Goal: Task Accomplishment & Management: Use online tool/utility

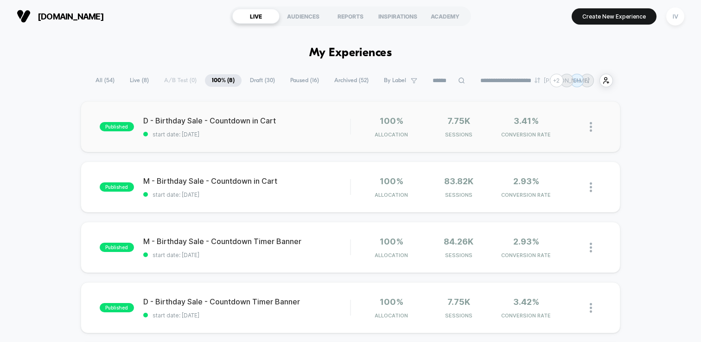
click at [590, 125] on img at bounding box center [591, 127] width 2 height 10
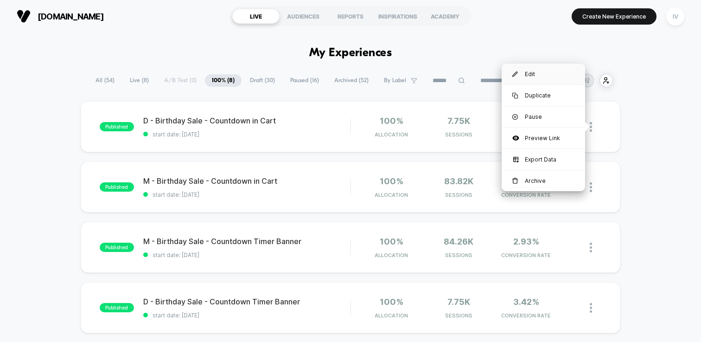
click at [535, 74] on div "Edit" at bounding box center [543, 74] width 83 height 21
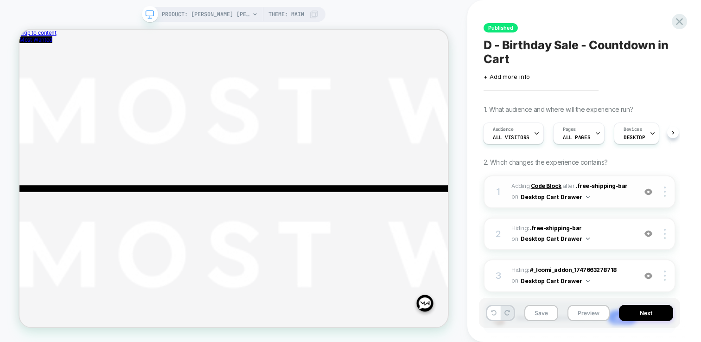
click at [542, 183] on b "Code Block" at bounding box center [546, 185] width 31 height 7
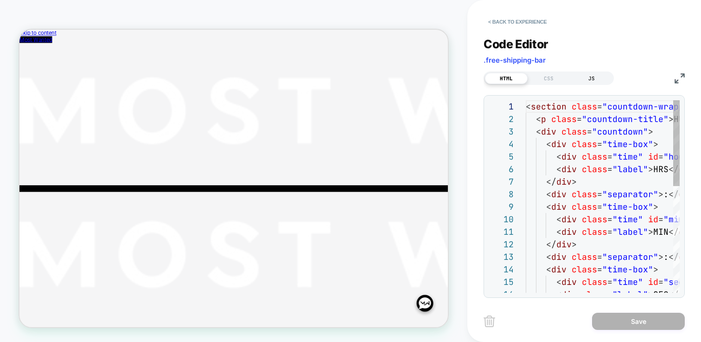
scroll to position [125, 0]
click at [568, 77] on div "CSS" at bounding box center [549, 78] width 43 height 11
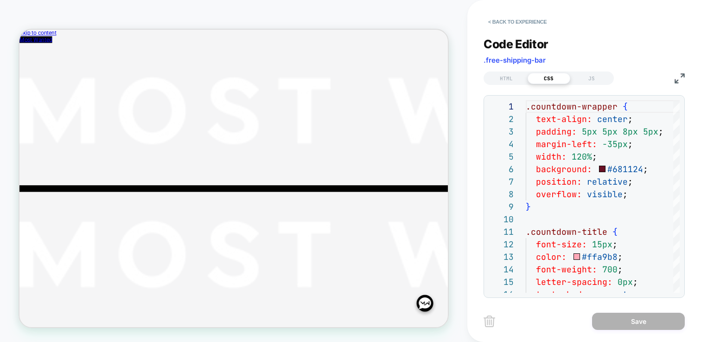
click at [679, 77] on img at bounding box center [680, 78] width 10 height 10
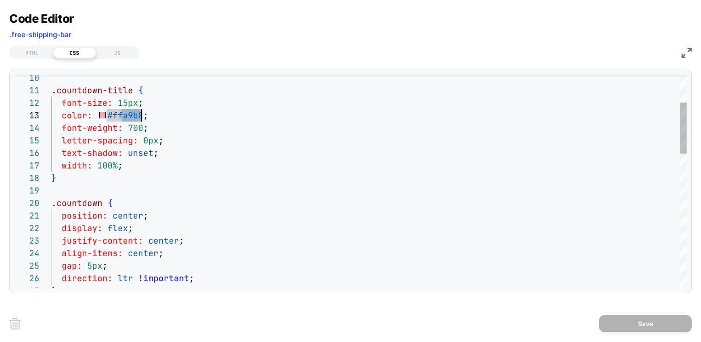
drag, startPoint x: 120, startPoint y: 115, endPoint x: 141, endPoint y: 113, distance: 21.0
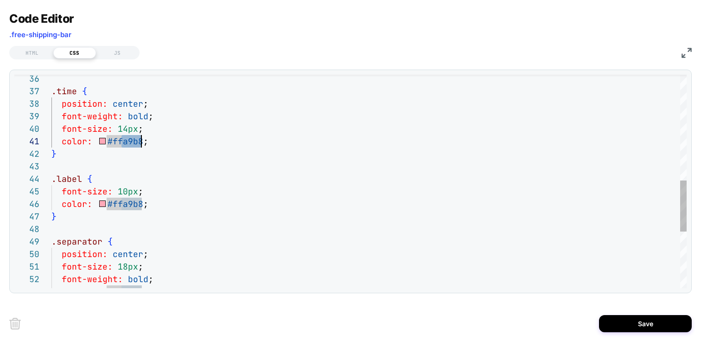
drag, startPoint x: 120, startPoint y: 141, endPoint x: 140, endPoint y: 140, distance: 20.0
click at [140, 140] on div ".time { position: center ; font-weight: bold ; font-size: 14px ; color: #ffa9b8…" at bounding box center [368, 78] width 635 height 889
drag, startPoint x: 141, startPoint y: 204, endPoint x: 121, endPoint y: 202, distance: 20.9
click at [121, 202] on div ".time { position: center ; font-weight: bold ; font-size: 14px ; color: #fff ; …" at bounding box center [368, 78] width 635 height 889
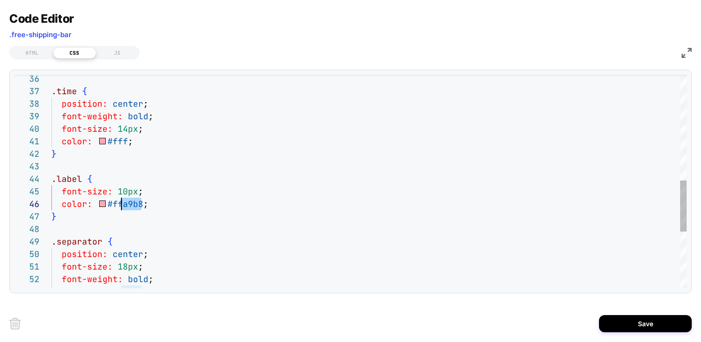
scroll to position [63, 75]
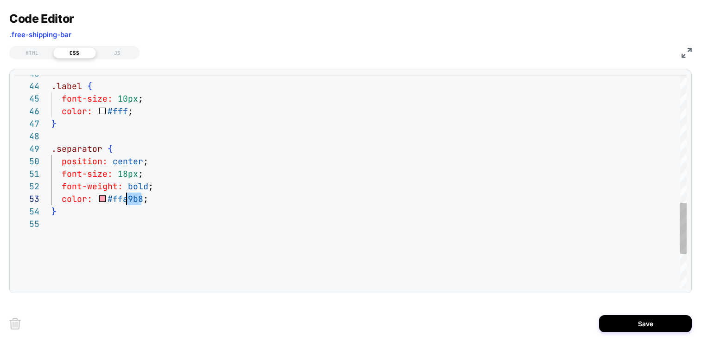
drag, startPoint x: 142, startPoint y: 201, endPoint x: 122, endPoint y: 198, distance: 20.2
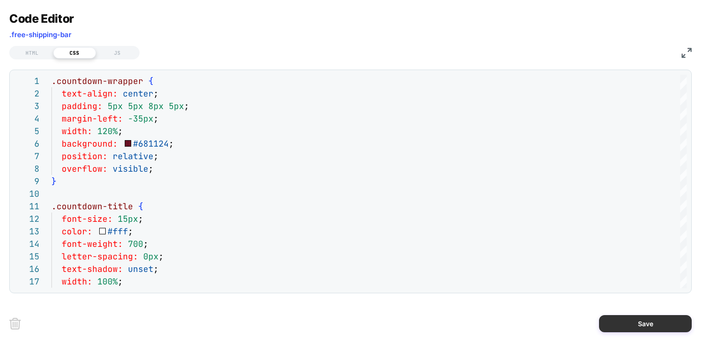
type textarea "**********"
click at [630, 321] on button "Save" at bounding box center [645, 323] width 93 height 17
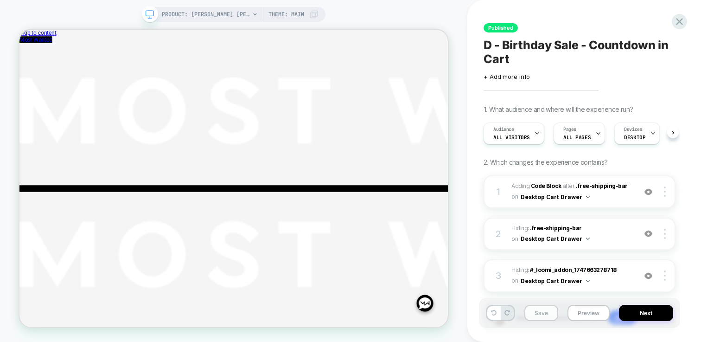
scroll to position [0, 0]
click at [545, 316] on button "Save" at bounding box center [541, 313] width 34 height 16
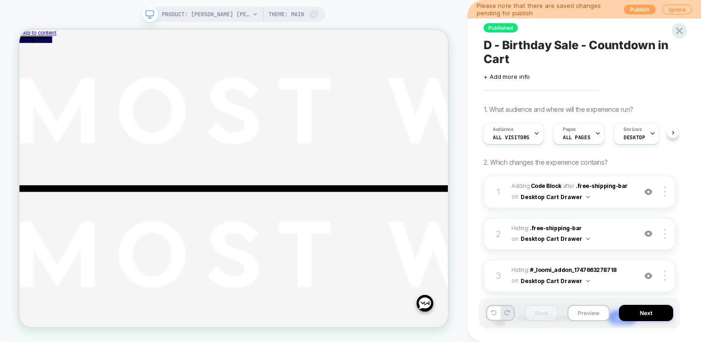
click at [629, 8] on button "Publish" at bounding box center [640, 10] width 32 height 10
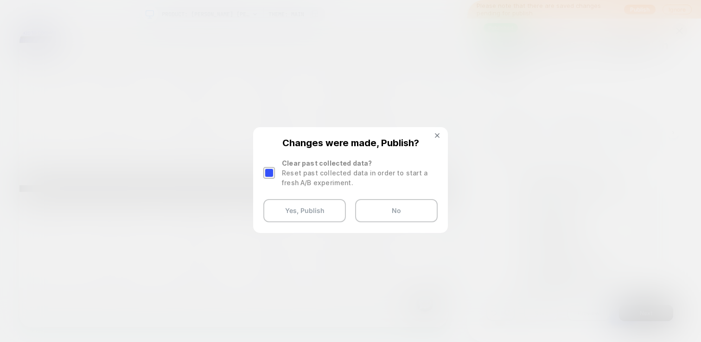
click at [267, 177] on div at bounding box center [269, 173] width 12 height 12
click at [308, 209] on button "Yes, Publish" at bounding box center [304, 210] width 83 height 23
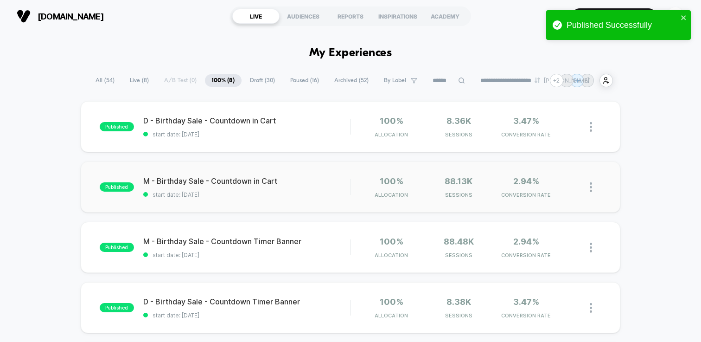
click at [255, 207] on div "published M - Birthday Sale - Countdown in Cart start date: [DATE] 100% Allocat…" at bounding box center [351, 186] width 540 height 51
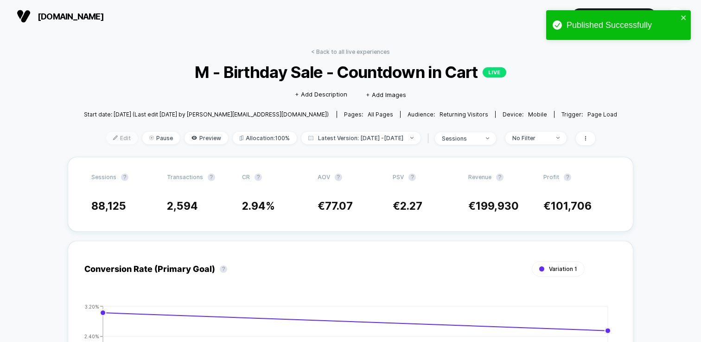
click at [110, 134] on span "Edit" at bounding box center [122, 138] width 32 height 13
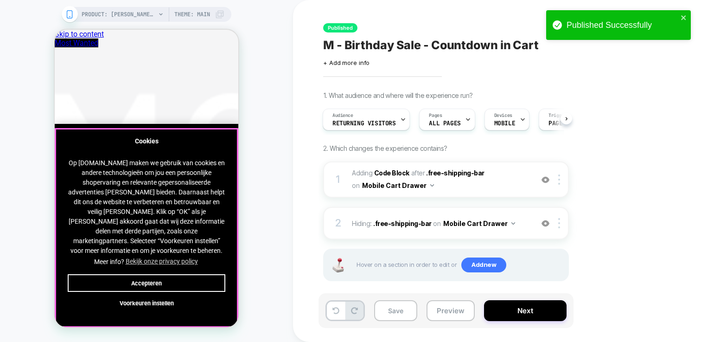
click at [188, 274] on button "Accepteren" at bounding box center [147, 283] width 158 height 18
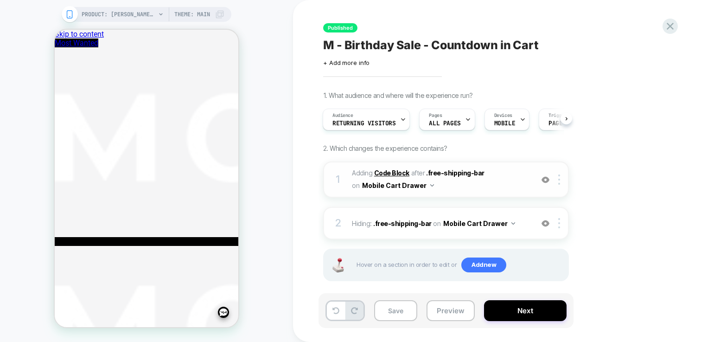
click at [392, 171] on b "Code Block" at bounding box center [391, 173] width 35 height 8
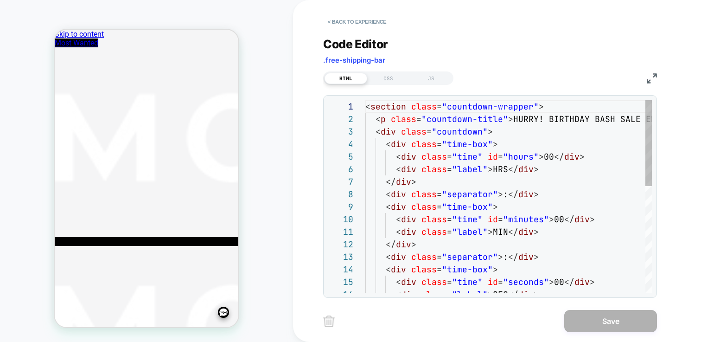
scroll to position [125, 0]
click at [391, 77] on div "CSS" at bounding box center [388, 78] width 43 height 11
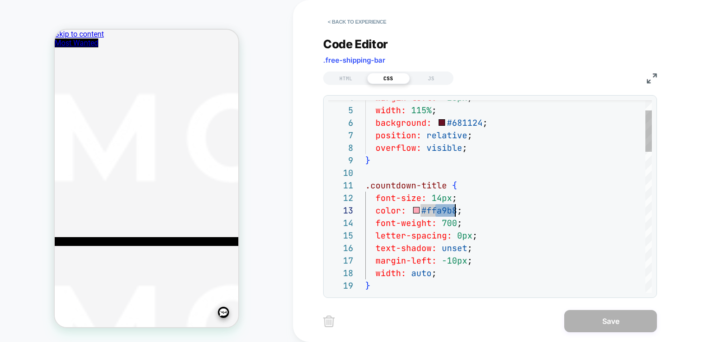
drag, startPoint x: 444, startPoint y: 208, endPoint x: 454, endPoint y: 205, distance: 10.9
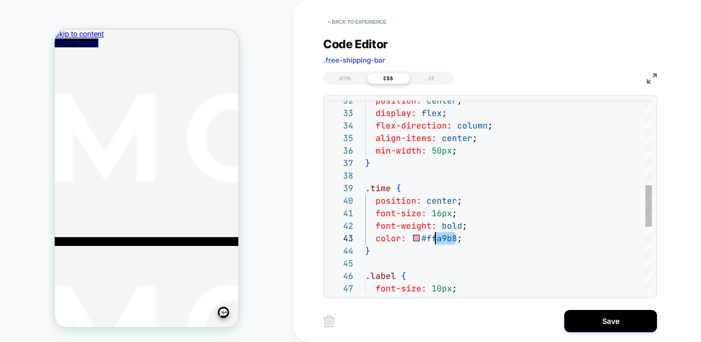
drag, startPoint x: 453, startPoint y: 240, endPoint x: 437, endPoint y: 240, distance: 16.2
click at [437, 240] on div "position: center ; display: flex ; flex-direction: column ; align-items: center…" at bounding box center [508, 153] width 287 height 894
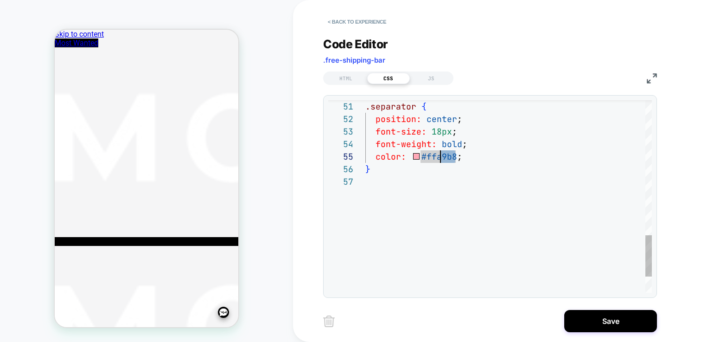
drag, startPoint x: 454, startPoint y: 157, endPoint x: 437, endPoint y: 155, distance: 17.2
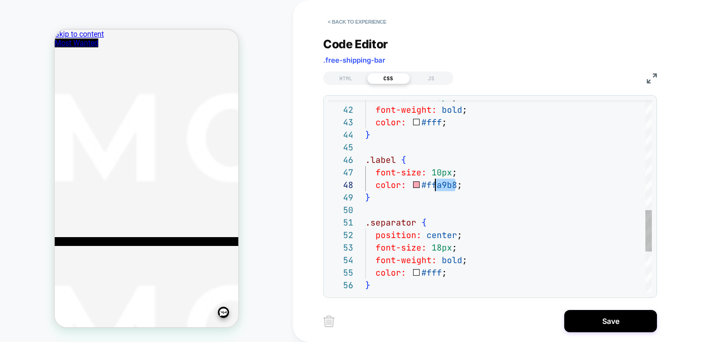
drag, startPoint x: 455, startPoint y: 187, endPoint x: 435, endPoint y: 186, distance: 19.5
click at [435, 186] on div ".separator { position: center ; font-size: 18px ; font-weight: bold ; color: #f…" at bounding box center [508, 37] width 287 height 894
click at [519, 211] on div ".separator { position: center ; font-size: 18px ; font-weight: bold ; color: #f…" at bounding box center [508, 37] width 287 height 894
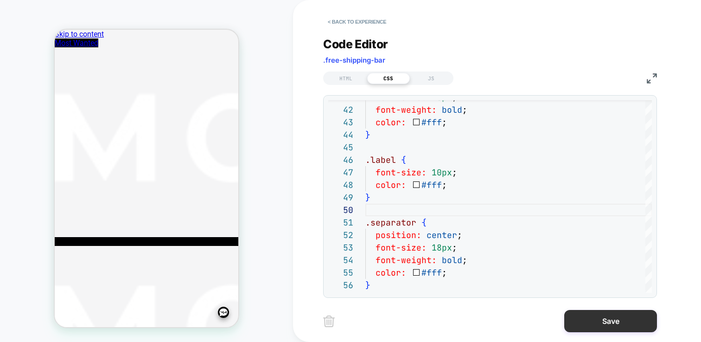
type textarea "**********"
click at [604, 313] on button "Save" at bounding box center [610, 321] width 93 height 22
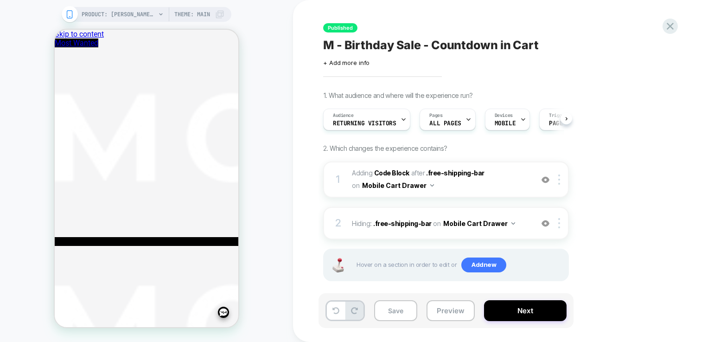
scroll to position [0, 0]
click at [413, 309] on button "Save" at bounding box center [395, 310] width 43 height 21
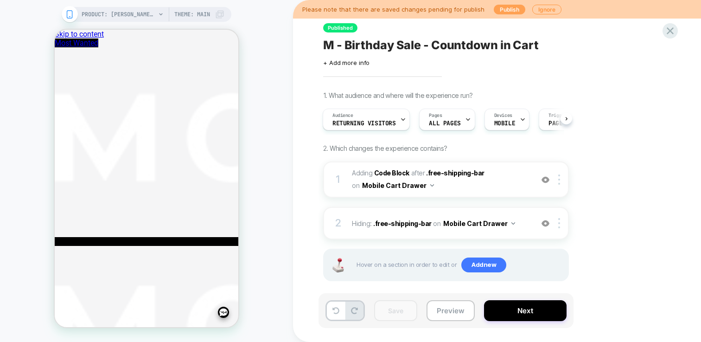
click at [501, 10] on button "Publish" at bounding box center [510, 10] width 32 height 10
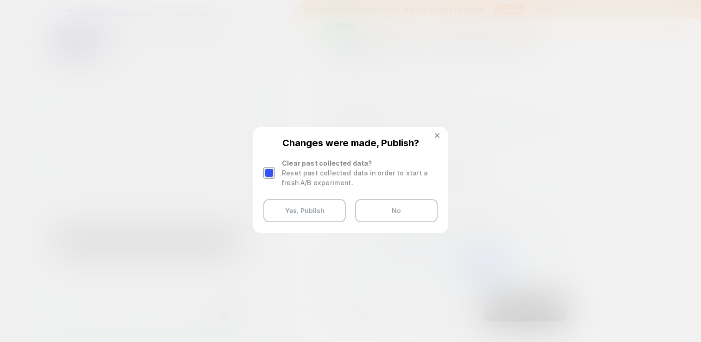
click at [266, 174] on div at bounding box center [269, 173] width 12 height 12
click at [301, 208] on button "Yes, Publish" at bounding box center [304, 210] width 83 height 23
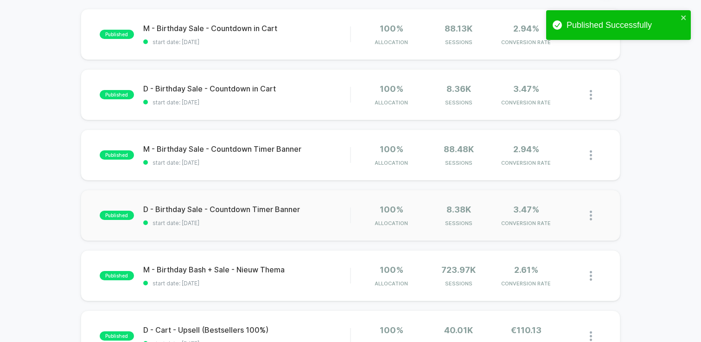
scroll to position [93, 0]
click at [248, 229] on div "published D - Birthday Sale - Countdown Timer Banner start date: [DATE] 100% Al…" at bounding box center [351, 214] width 540 height 51
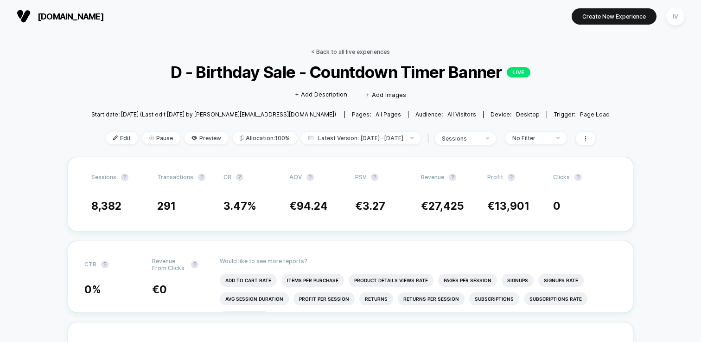
click at [359, 49] on link "< Back to all live experiences" at bounding box center [350, 51] width 79 height 7
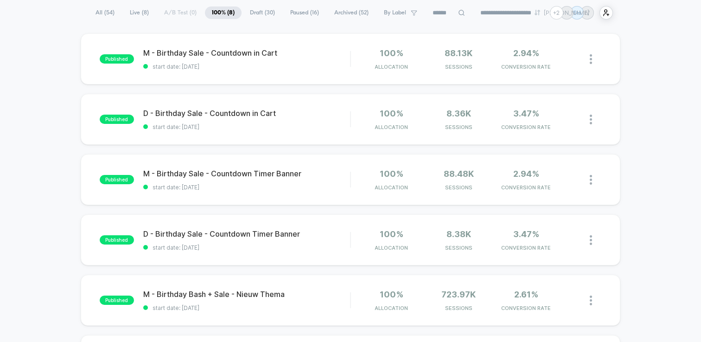
scroll to position [69, 0]
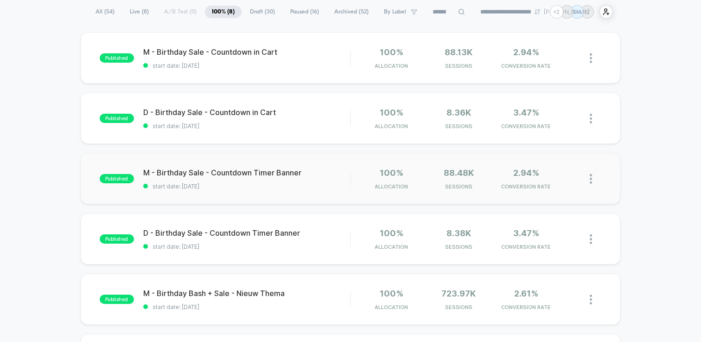
click at [243, 190] on div "published M - Birthday Sale - Countdown Timer Banner start date: [DATE] 100% Al…" at bounding box center [351, 178] width 540 height 51
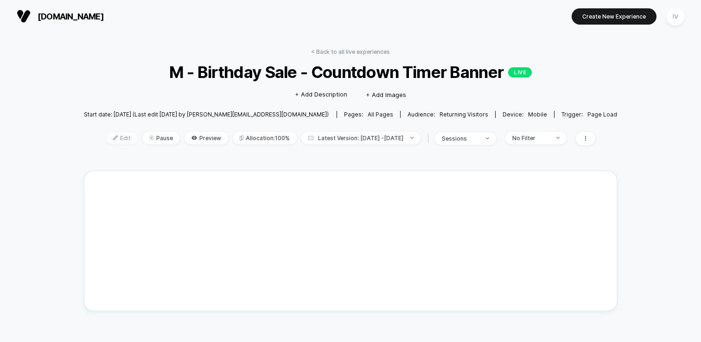
click at [115, 138] on span "Edit" at bounding box center [122, 138] width 32 height 13
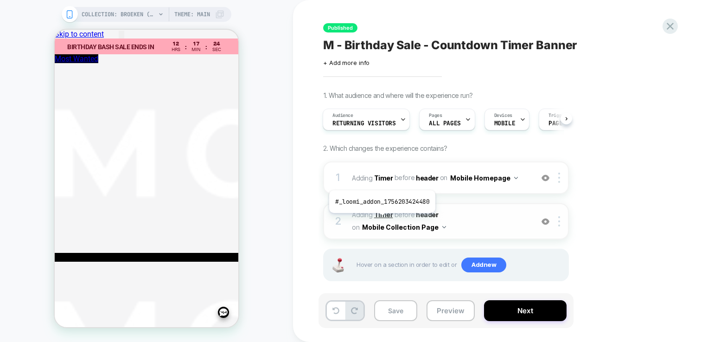
click at [381, 218] on b "Timer" at bounding box center [383, 215] width 19 height 8
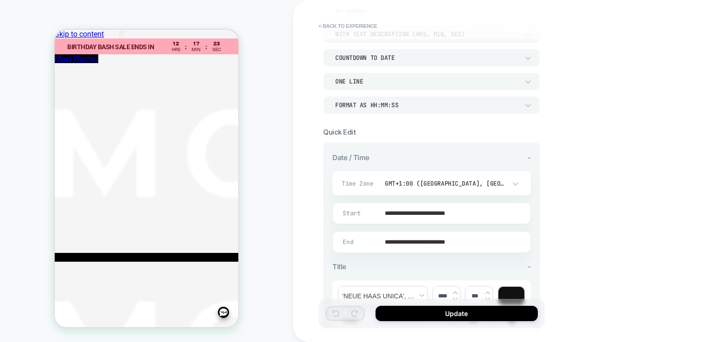
scroll to position [309, 0]
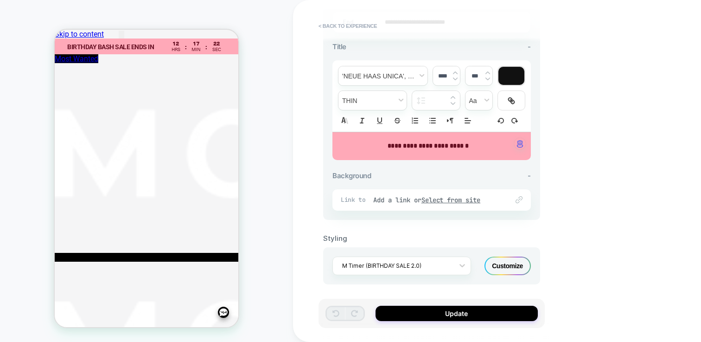
click at [513, 259] on div "Customize" at bounding box center [508, 265] width 46 height 19
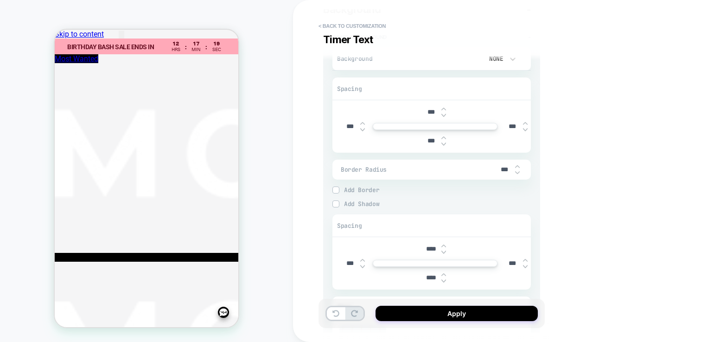
type textarea "*"
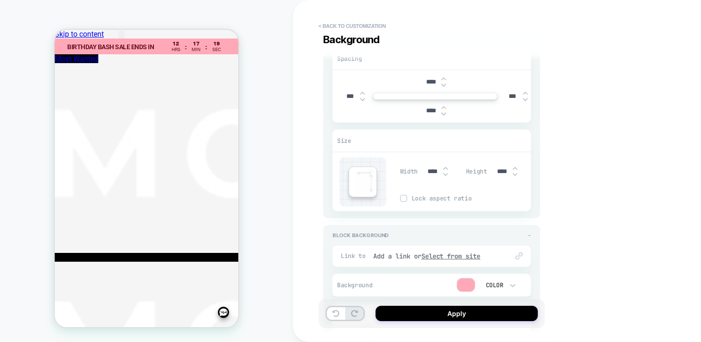
scroll to position [1382, 0]
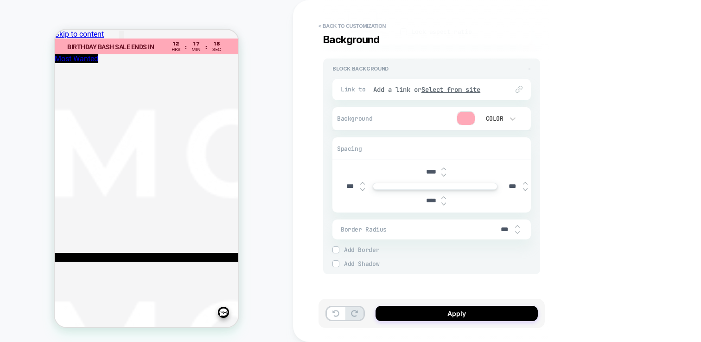
click at [466, 121] on div at bounding box center [466, 118] width 18 height 13
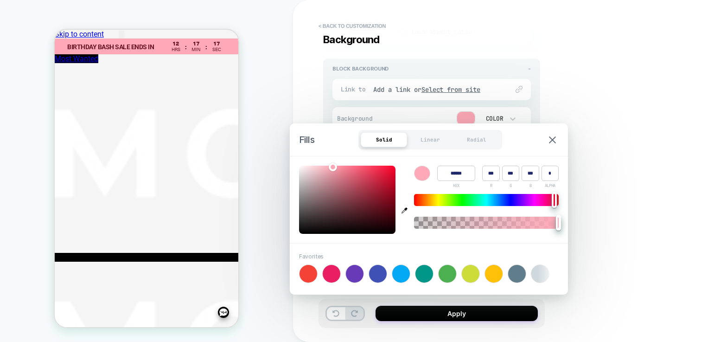
click at [463, 173] on input "******" at bounding box center [456, 173] width 38 height 15
click at [556, 143] on div "Fills Solid Linear Radial" at bounding box center [429, 139] width 278 height 32
click at [558, 140] on button at bounding box center [552, 140] width 13 height 8
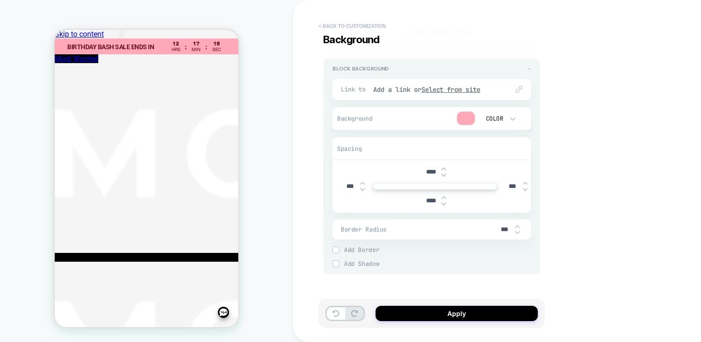
click at [372, 26] on button "< Back to customization" at bounding box center [352, 26] width 77 height 15
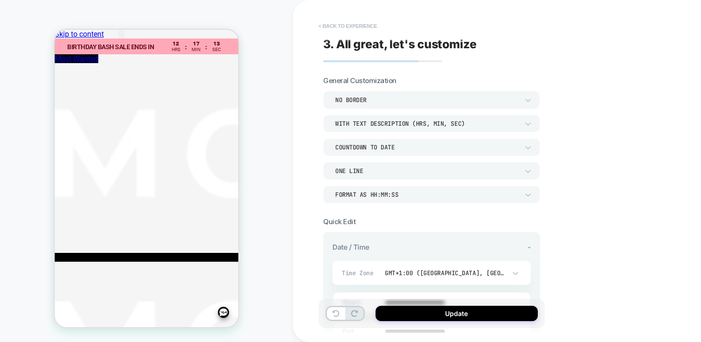
click at [341, 21] on button "< Back to experience" at bounding box center [348, 26] width 68 height 15
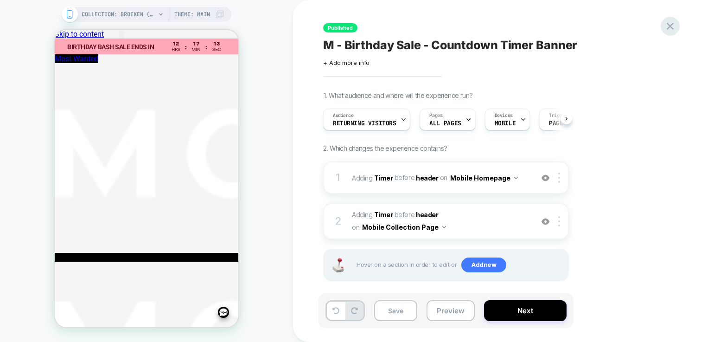
scroll to position [0, 0]
click at [671, 27] on icon at bounding box center [670, 26] width 7 height 7
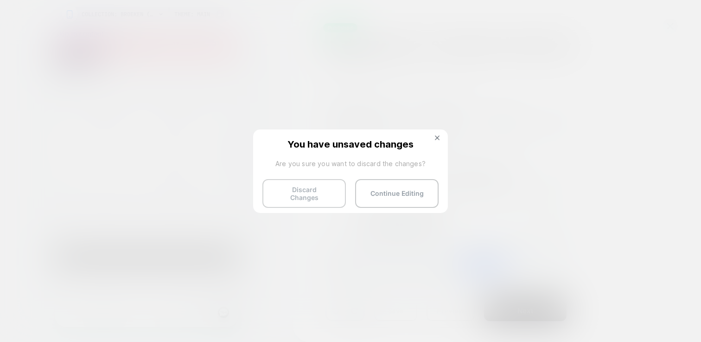
click at [305, 192] on button "Discard Changes" at bounding box center [303, 193] width 83 height 29
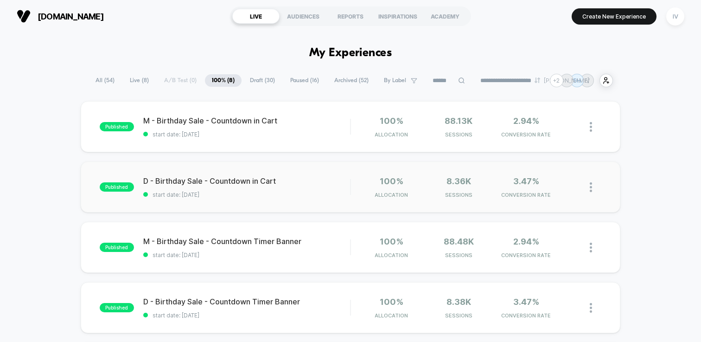
click at [242, 200] on div "published D - Birthday Sale - Countdown in Cart start date: [DATE] 100% Allocat…" at bounding box center [351, 186] width 540 height 51
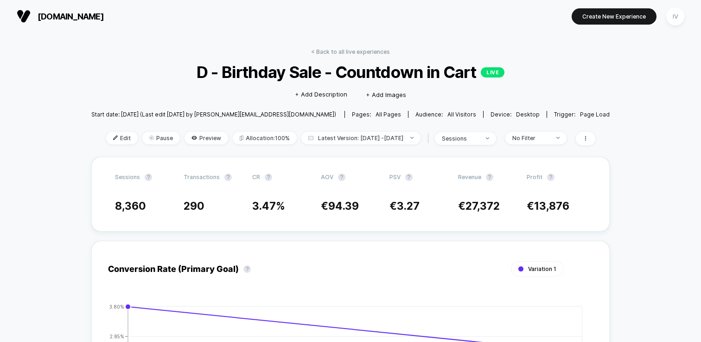
click at [129, 137] on div "Edit Pause Preview Allocation: 100% Latest Version: [DATE] - [DATE] | sessions …" at bounding box center [350, 138] width 518 height 13
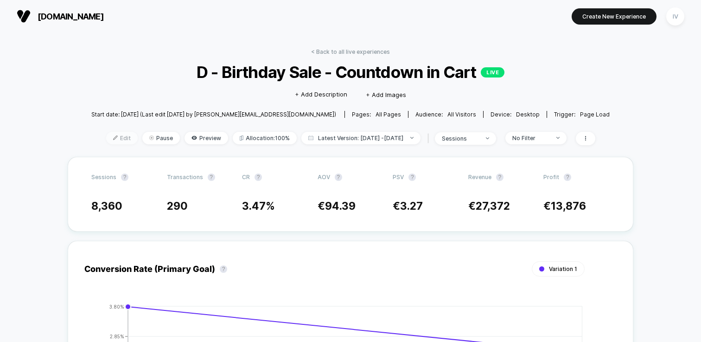
click at [118, 138] on div at bounding box center [119, 138] width 2 height 0
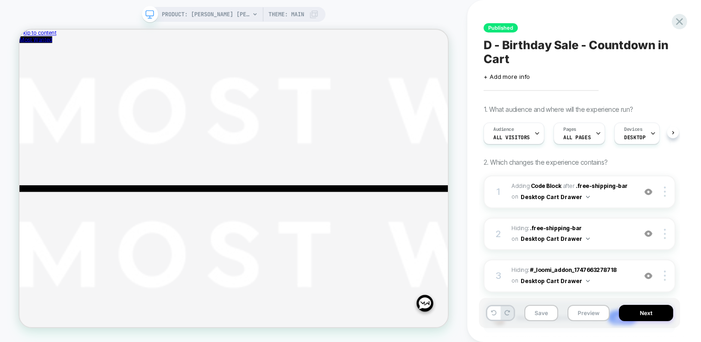
scroll to position [0, 0]
click at [547, 187] on b "Code Block" at bounding box center [546, 185] width 31 height 7
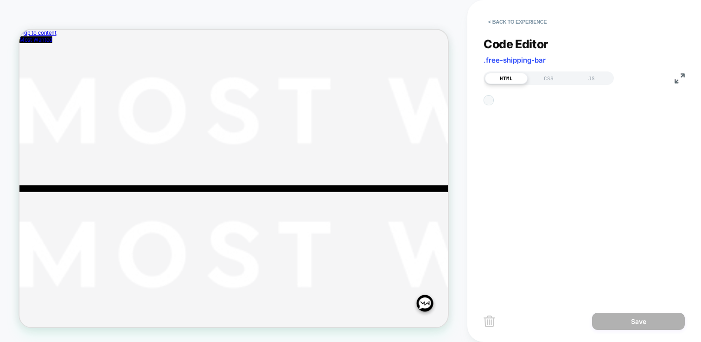
scroll to position [125, 0]
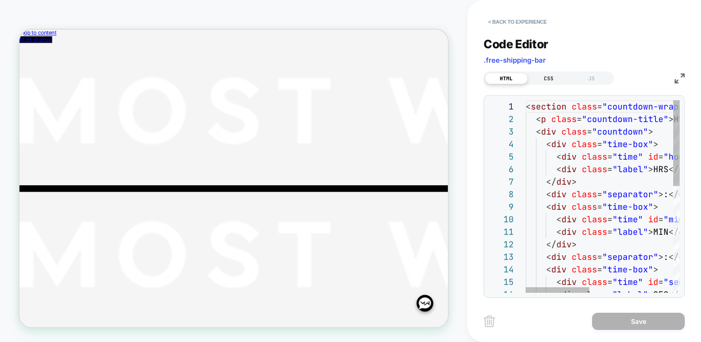
click at [552, 76] on div "CSS" at bounding box center [549, 78] width 43 height 11
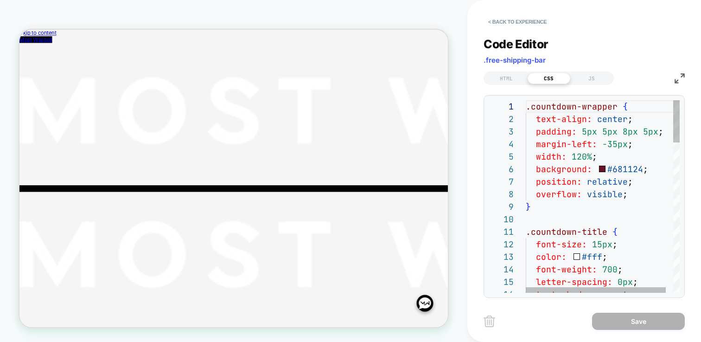
click at [683, 81] on img at bounding box center [680, 78] width 10 height 10
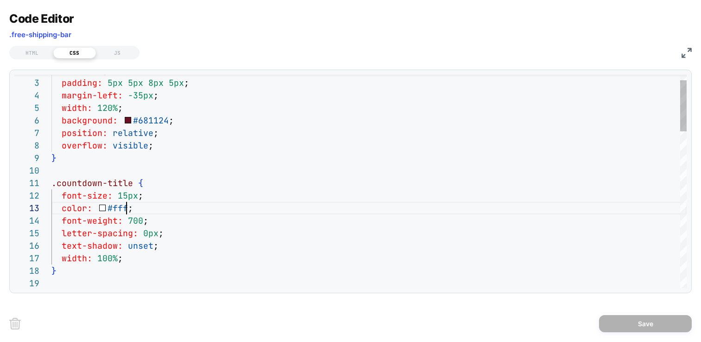
scroll to position [25, 60]
drag, startPoint x: 126, startPoint y: 205, endPoint x: 156, endPoint y: 200, distance: 30.6
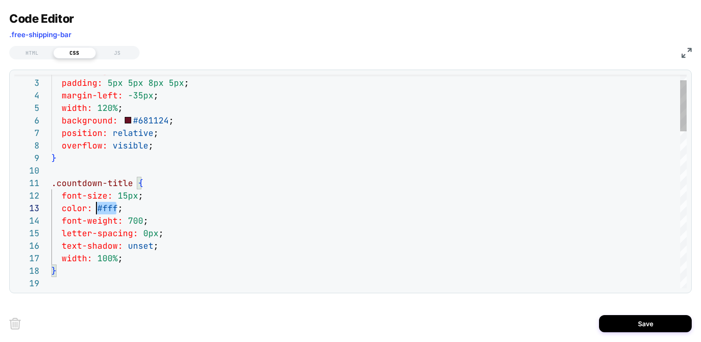
scroll to position [25, 45]
drag, startPoint x: 128, startPoint y: 205, endPoint x: 112, endPoint y: 204, distance: 15.3
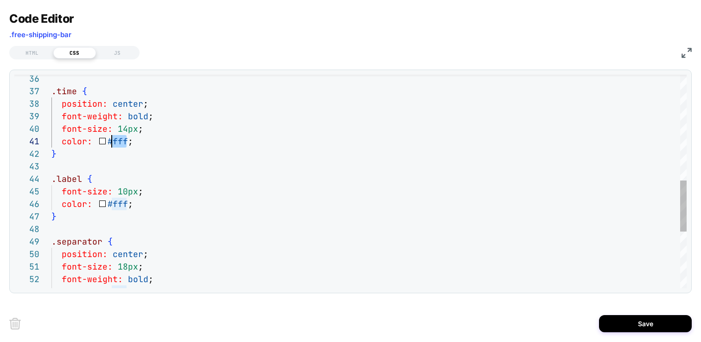
drag, startPoint x: 126, startPoint y: 143, endPoint x: 112, endPoint y: 144, distance: 13.9
click at [112, 144] on div ".time { position: center ; font-weight: bold ; font-size: 14px ; color: #fff ; …" at bounding box center [368, 78] width 635 height 889
drag, startPoint x: 124, startPoint y: 205, endPoint x: 112, endPoint y: 205, distance: 12.5
click at [112, 205] on div ".time { position: center ; font-weight: bold ; font-size: 14px ; color: #ffa9b8…" at bounding box center [368, 78] width 635 height 889
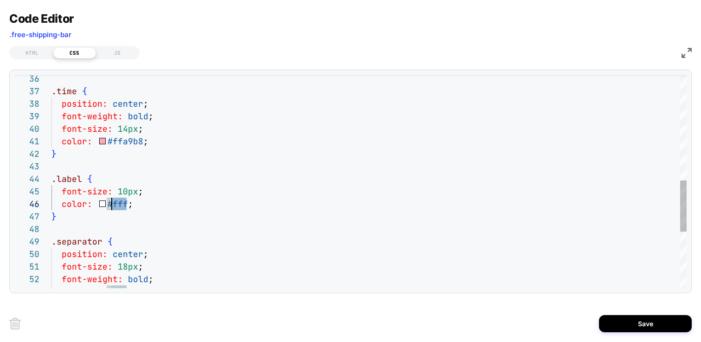
scroll to position [63, 90]
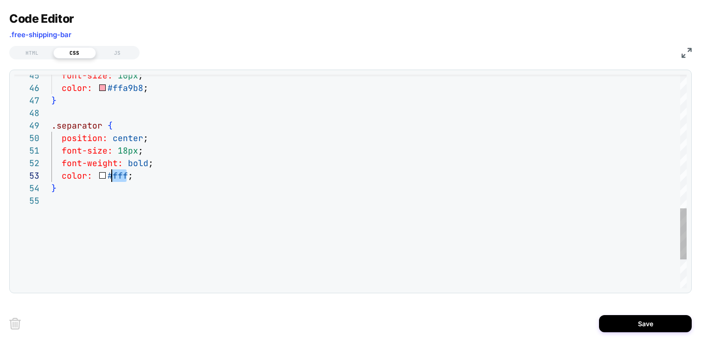
drag, startPoint x: 121, startPoint y: 178, endPoint x: 113, endPoint y: 178, distance: 8.3
type textarea "**********"
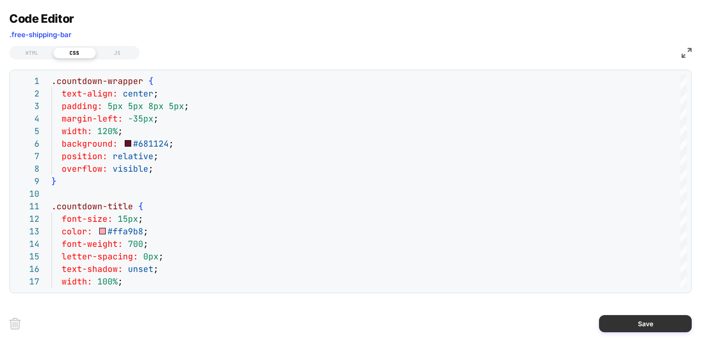
click at [630, 321] on button "Save" at bounding box center [645, 323] width 93 height 17
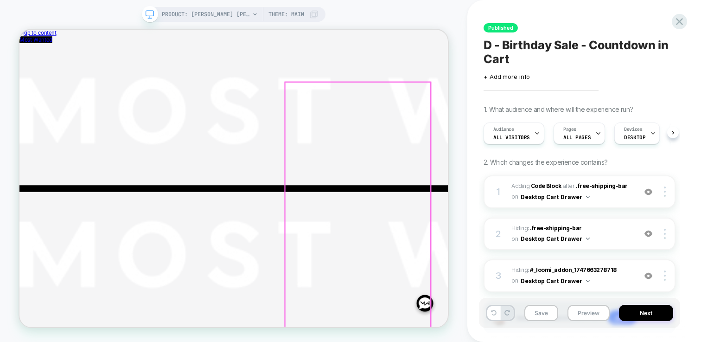
scroll to position [0, 0]
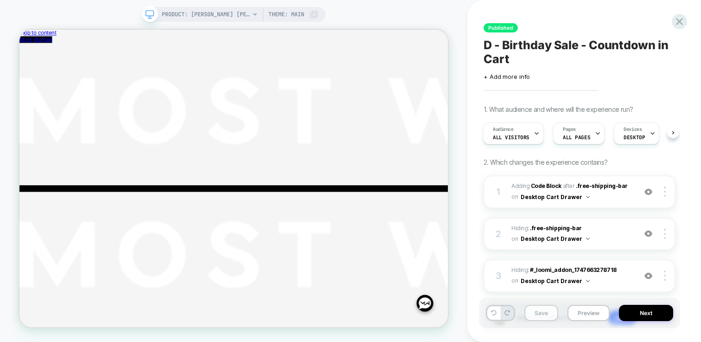
click at [548, 319] on button "Save" at bounding box center [541, 313] width 34 height 16
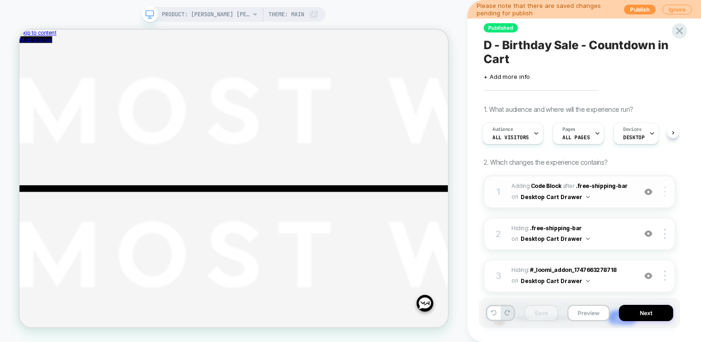
click at [665, 191] on img at bounding box center [665, 191] width 2 height 10
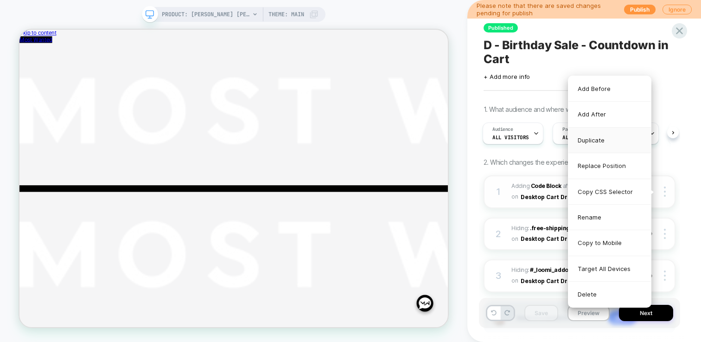
click at [594, 141] on div "Duplicate" at bounding box center [609, 141] width 83 height 26
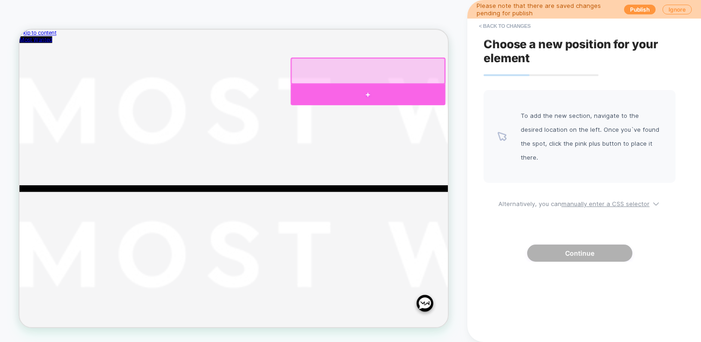
click at [572, 115] on div at bounding box center [484, 116] width 206 height 28
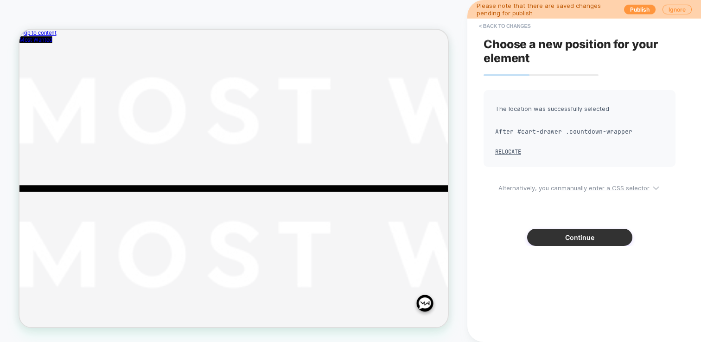
click at [595, 231] on button "Continue" at bounding box center [579, 237] width 105 height 17
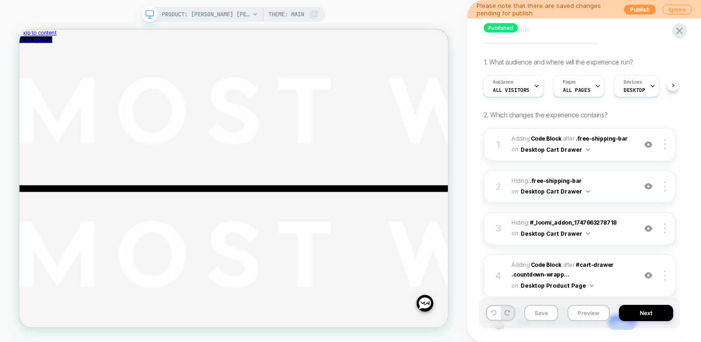
scroll to position [87, 0]
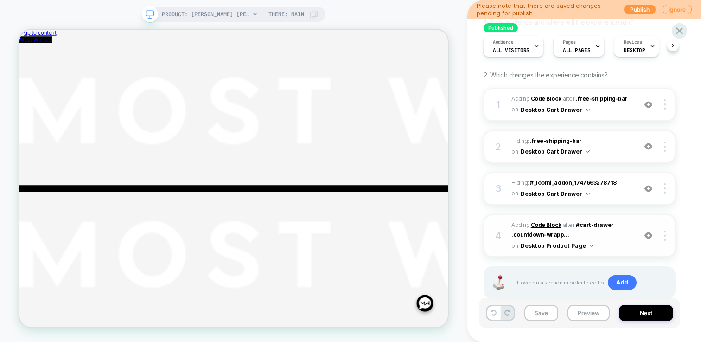
click at [549, 222] on b "Code Block" at bounding box center [546, 224] width 31 height 7
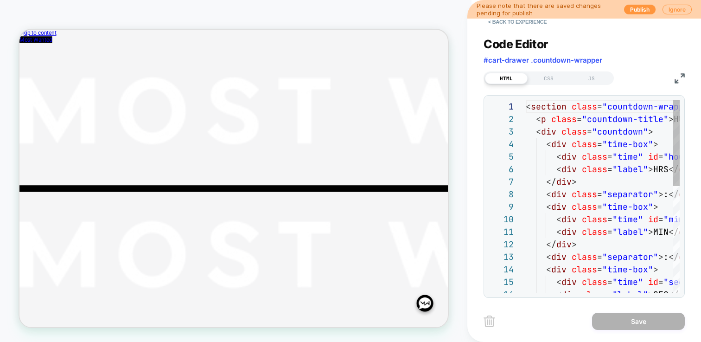
scroll to position [125, 0]
click at [557, 77] on div "CSS" at bounding box center [549, 78] width 43 height 11
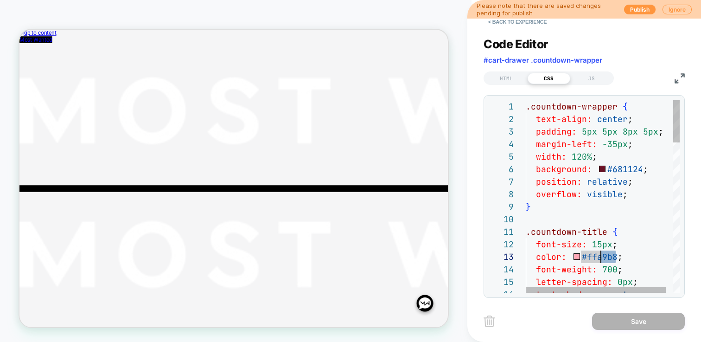
scroll to position [25, 70]
drag, startPoint x: 616, startPoint y: 258, endPoint x: 597, endPoint y: 258, distance: 19.5
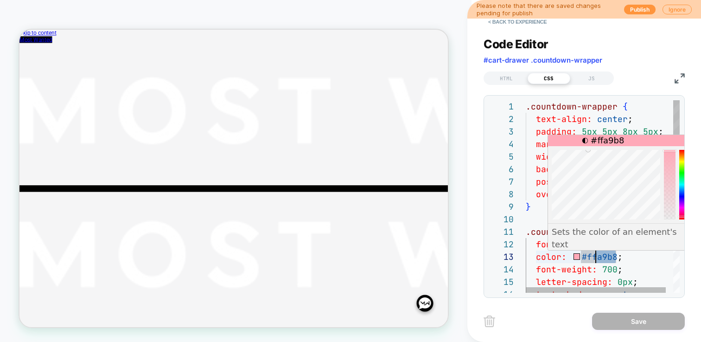
scroll to position [25, 75]
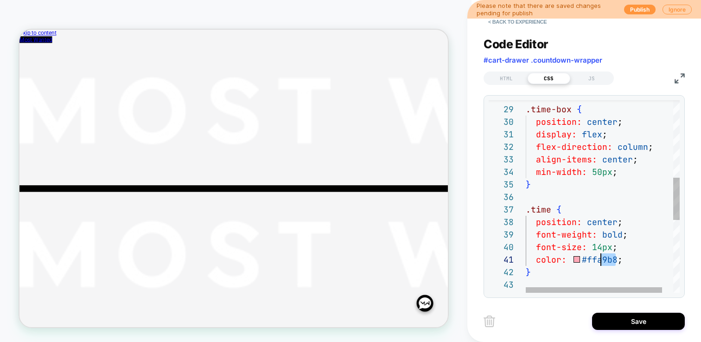
drag, startPoint x: 615, startPoint y: 258, endPoint x: 598, endPoint y: 258, distance: 17.2
click at [598, 258] on div ".time-box { position: center ; display: flex ; flex-direction: column ; align-i…" at bounding box center [609, 186] width 166 height 869
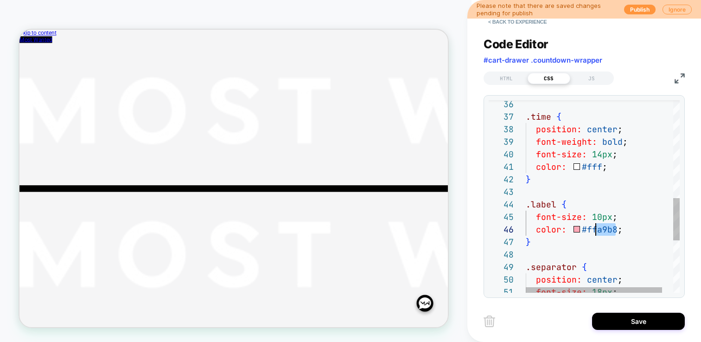
drag, startPoint x: 614, startPoint y: 230, endPoint x: 598, endPoint y: 230, distance: 15.8
click at [598, 230] on div ".time { position: center ; font-weight: bold ; font-size: 14px ; color: #fff ; …" at bounding box center [609, 94] width 166 height 869
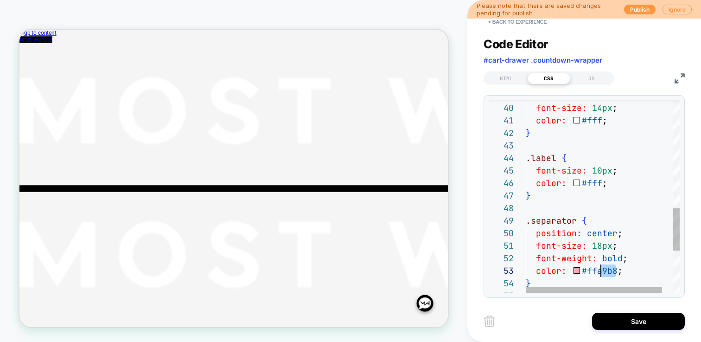
drag, startPoint x: 614, startPoint y: 269, endPoint x: 598, endPoint y: 269, distance: 15.8
click at [598, 269] on div "font-weight: bold ; font-size: 14px ; color: #fff ; } .label { font-size: 10px …" at bounding box center [609, 47] width 166 height 869
click at [639, 249] on div "font-weight: bold ; font-size: 14px ; color: #fff ; } .label { font-size: 10px …" at bounding box center [609, 47] width 166 height 869
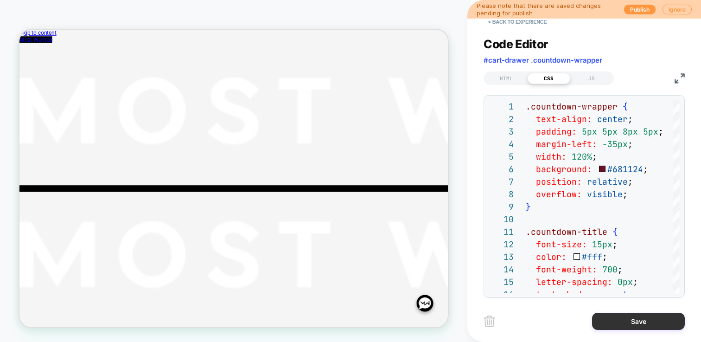
type textarea "**********"
click at [652, 326] on button "Save" at bounding box center [638, 321] width 93 height 17
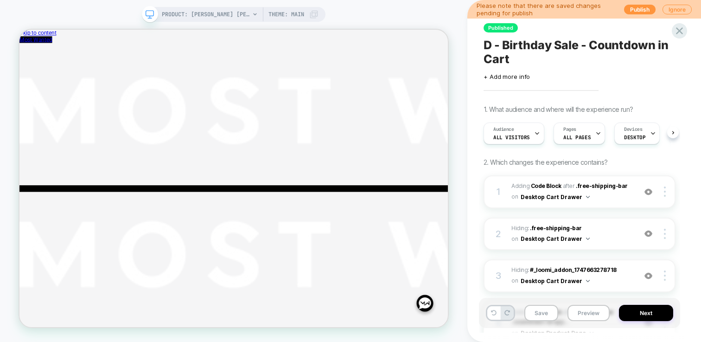
scroll to position [0, 0]
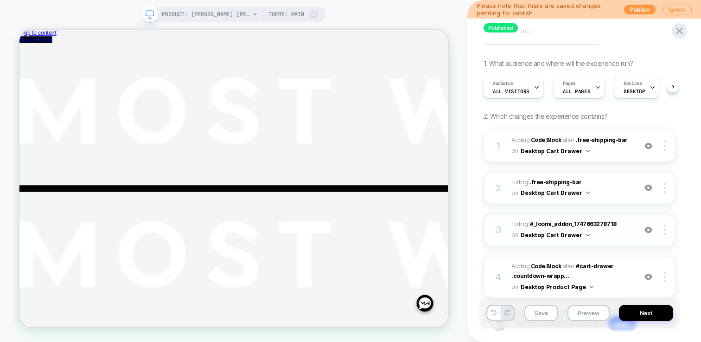
scroll to position [84, 0]
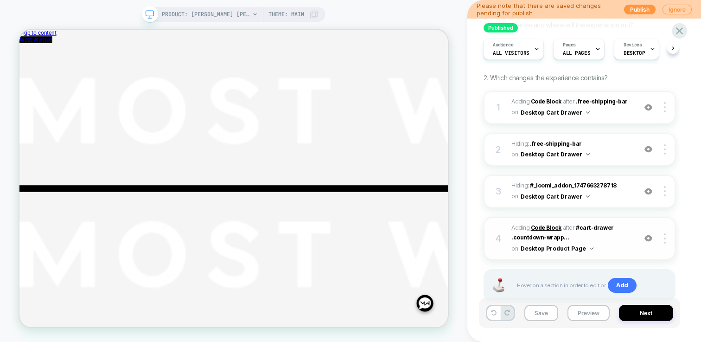
click at [551, 226] on b "Code Block" at bounding box center [546, 227] width 31 height 7
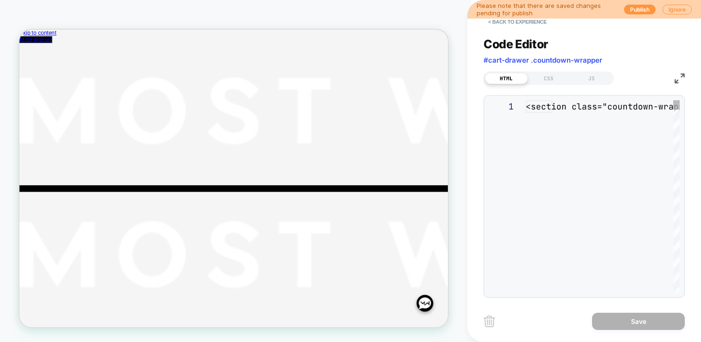
scroll to position [125, 0]
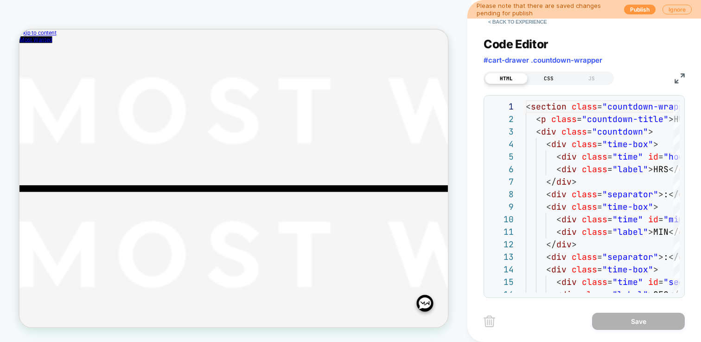
click at [549, 73] on div "CSS" at bounding box center [549, 78] width 43 height 11
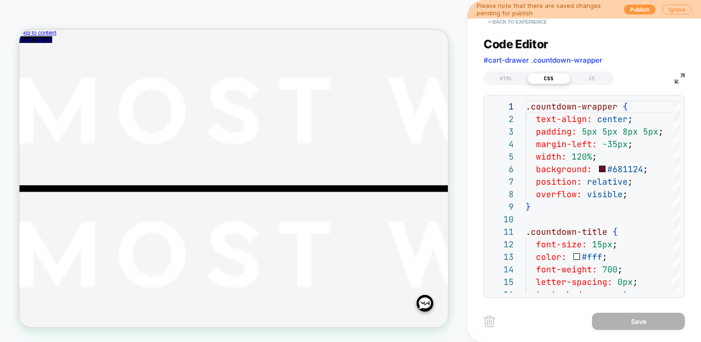
click at [500, 25] on button "< Back to experience" at bounding box center [518, 21] width 68 height 15
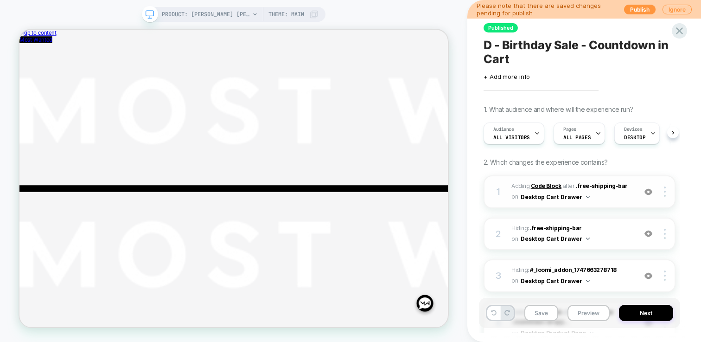
scroll to position [0, 0]
click at [547, 185] on b "Code Block" at bounding box center [546, 185] width 31 height 7
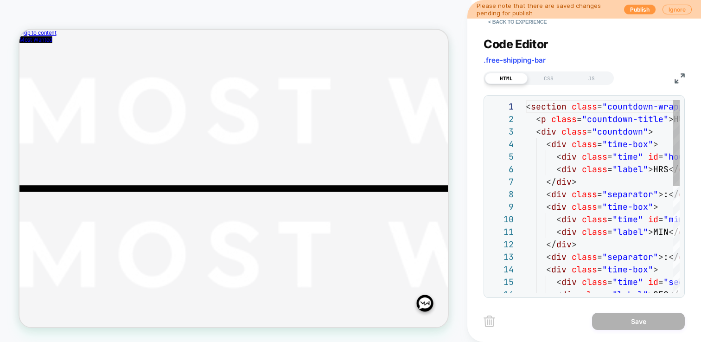
scroll to position [125, 0]
click at [552, 85] on div "Code Editor .free-shipping-bar HTML CSS JS 1 2 3 4 5 6 7 8 9 10 11 12 13 14 15 …" at bounding box center [584, 162] width 201 height 272
click at [550, 77] on div "CSS" at bounding box center [549, 78] width 43 height 11
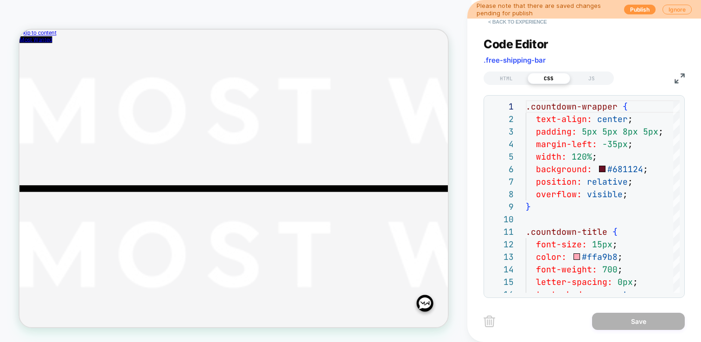
click at [518, 26] on button "< Back to experience" at bounding box center [518, 21] width 68 height 15
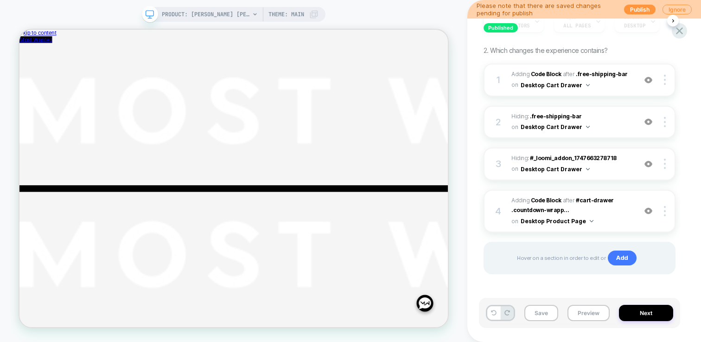
scroll to position [0, 0]
click at [666, 209] on div at bounding box center [667, 210] width 18 height 10
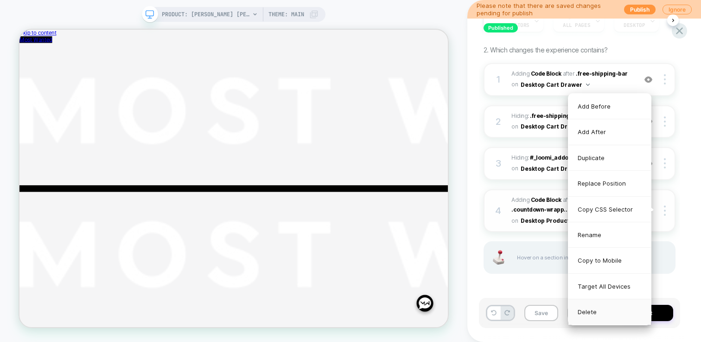
click at [605, 308] on div "Delete" at bounding box center [609, 311] width 83 height 25
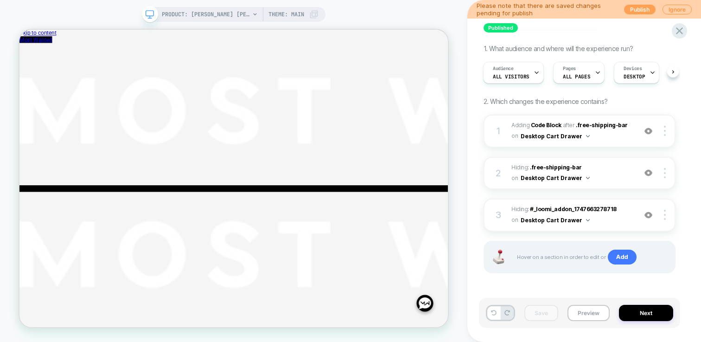
click at [638, 10] on button "Publish" at bounding box center [640, 10] width 32 height 10
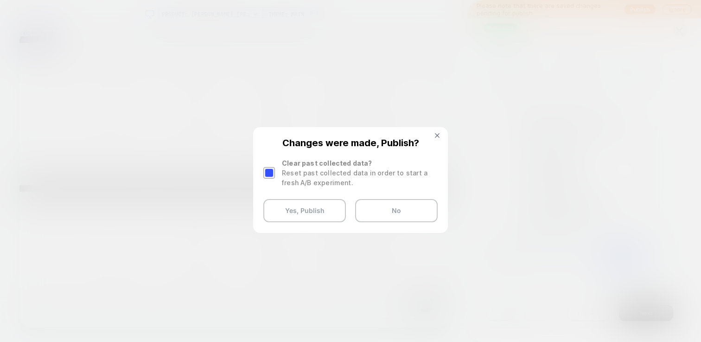
click at [267, 167] on div at bounding box center [269, 173] width 12 height 12
click at [311, 208] on button "Yes, Publish" at bounding box center [304, 210] width 83 height 23
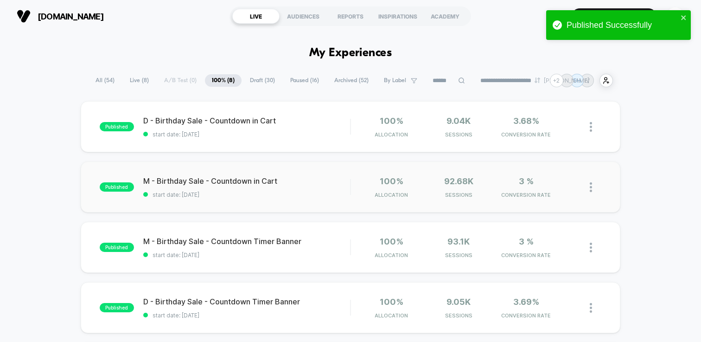
click at [258, 202] on div "published M - Birthday Sale - Countdown in Cart start date: 1-9-2025 100% Alloc…" at bounding box center [351, 186] width 540 height 51
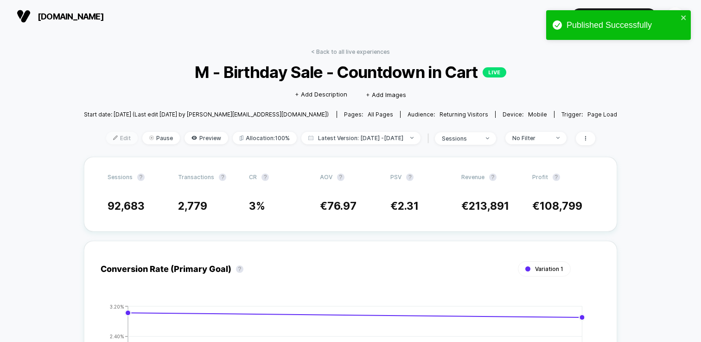
click at [113, 135] on img at bounding box center [115, 137] width 5 height 5
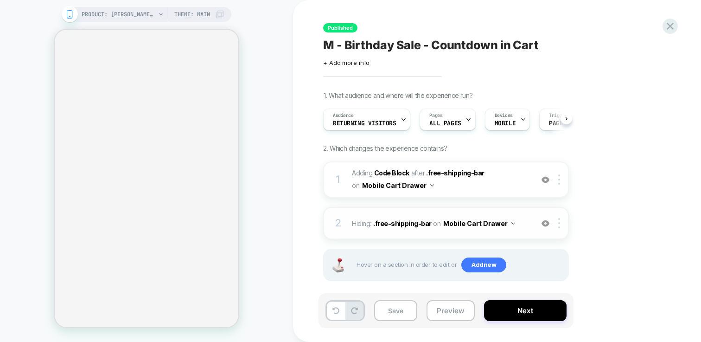
scroll to position [0, 1]
click at [391, 175] on b "Code Block" at bounding box center [391, 173] width 35 height 8
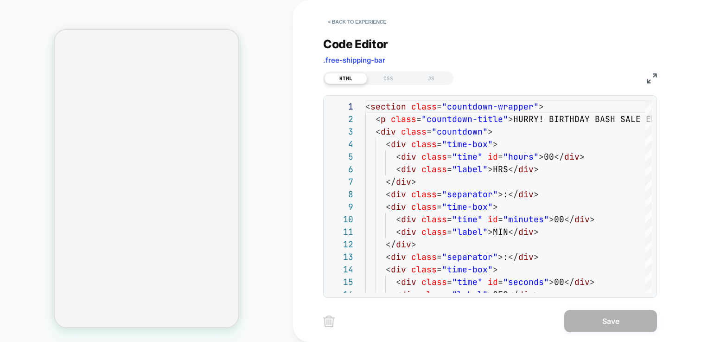
scroll to position [125, 0]
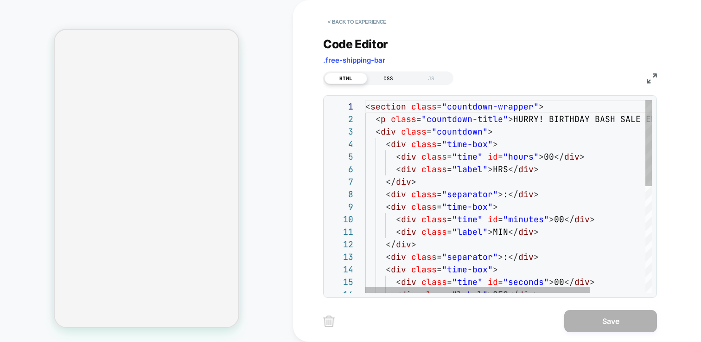
click at [401, 75] on div "CSS" at bounding box center [388, 78] width 43 height 11
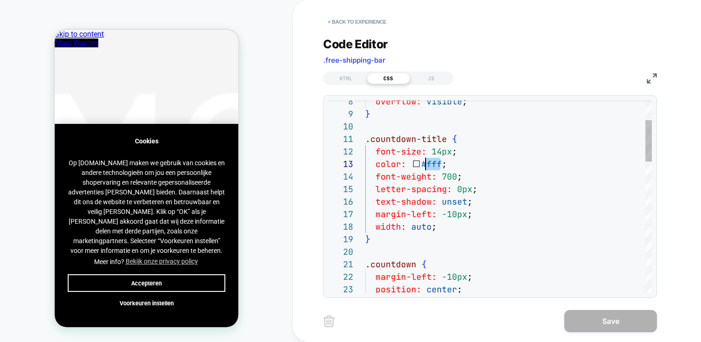
drag, startPoint x: 440, startPoint y: 165, endPoint x: 425, endPoint y: 163, distance: 14.9
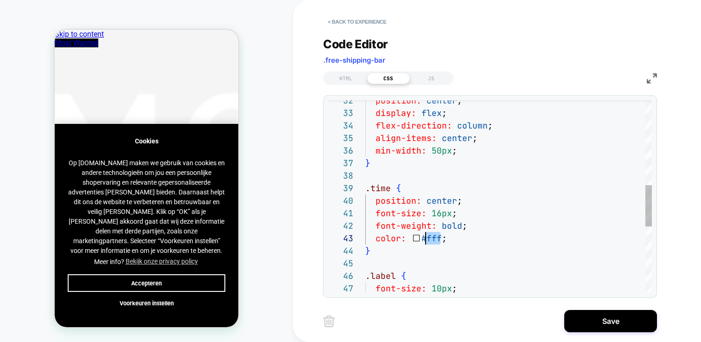
drag, startPoint x: 440, startPoint y: 238, endPoint x: 427, endPoint y: 237, distance: 13.0
click at [427, 237] on div "position: center ; display: flex ; flex-direction: column ; align-items: center…" at bounding box center [508, 153] width 287 height 894
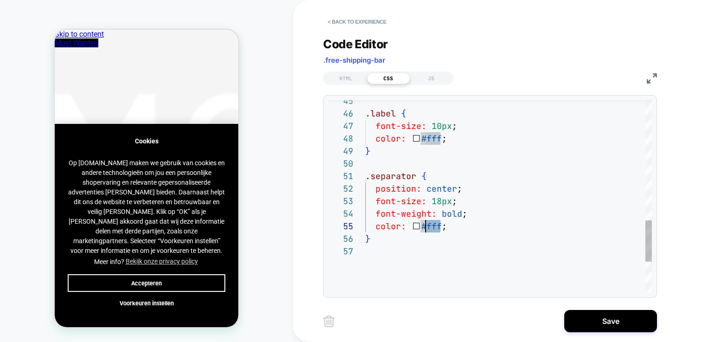
drag, startPoint x: 441, startPoint y: 225, endPoint x: 427, endPoint y: 223, distance: 14.0
drag, startPoint x: 439, startPoint y: 140, endPoint x: 427, endPoint y: 140, distance: 12.1
type textarea "**********"
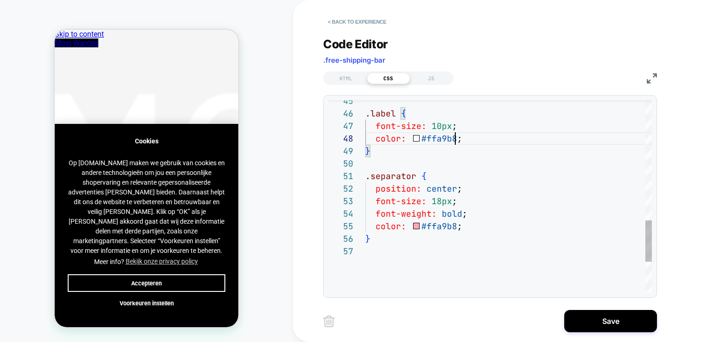
scroll to position [88, 90]
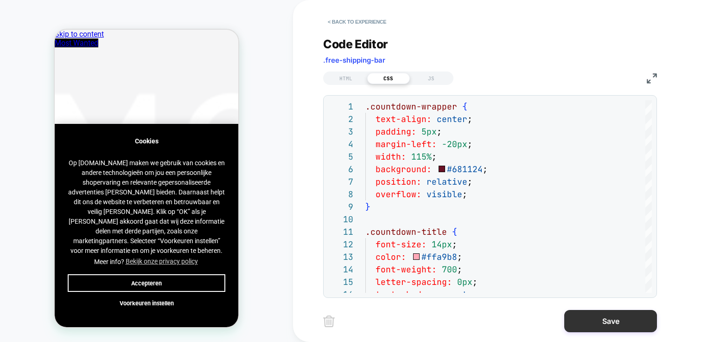
click at [648, 319] on button "Save" at bounding box center [610, 321] width 93 height 22
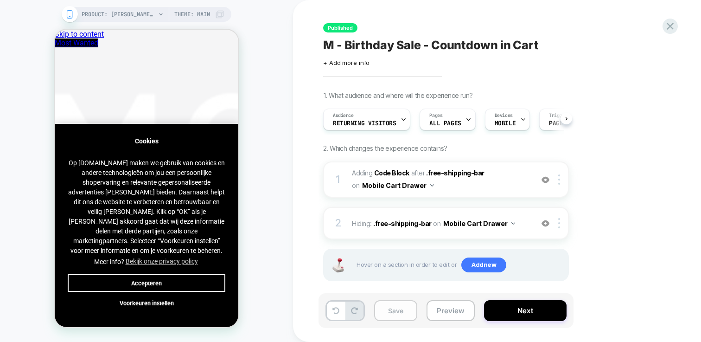
scroll to position [0, 0]
click at [396, 305] on button "Save" at bounding box center [395, 310] width 43 height 21
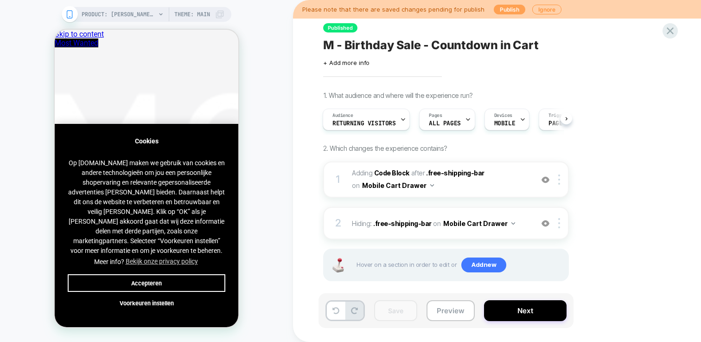
click at [498, 10] on button "Publish" at bounding box center [510, 10] width 32 height 10
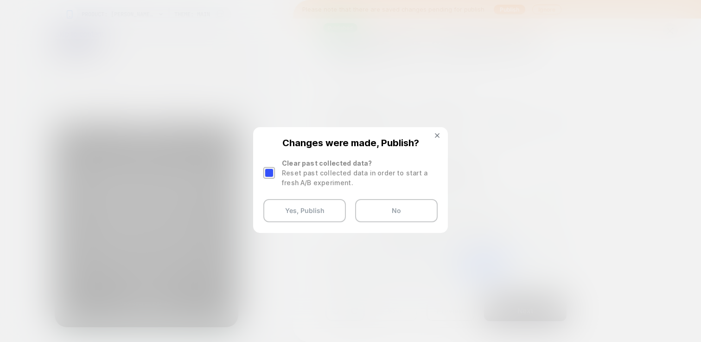
click at [269, 173] on div at bounding box center [269, 173] width 12 height 12
click at [300, 209] on button "Yes, Publish" at bounding box center [304, 210] width 83 height 23
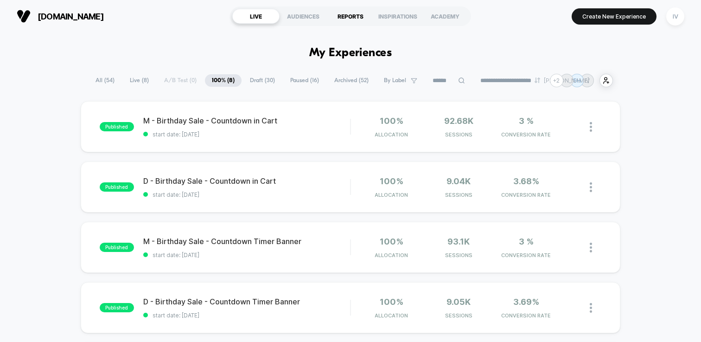
click at [351, 16] on div "REPORTS" at bounding box center [350, 16] width 47 height 15
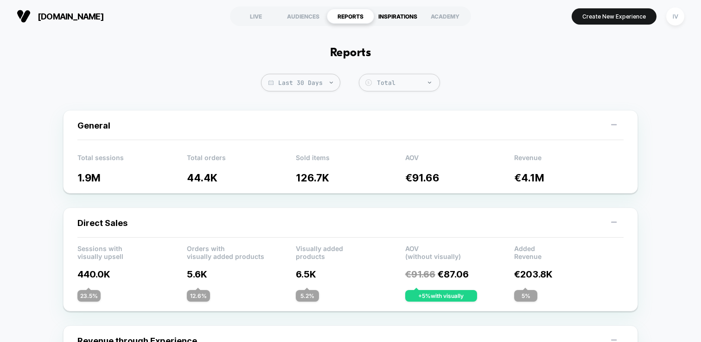
click at [388, 15] on div "INSPIRATIONS" at bounding box center [397, 16] width 47 height 15
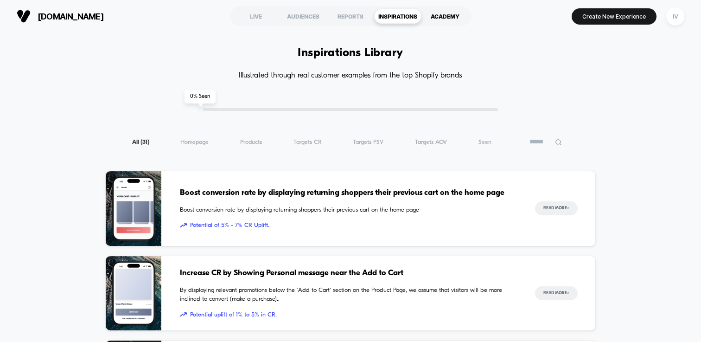
click at [453, 17] on div "ACADEMY" at bounding box center [445, 16] width 47 height 15
click at [262, 21] on div "LIVE" at bounding box center [255, 16] width 47 height 15
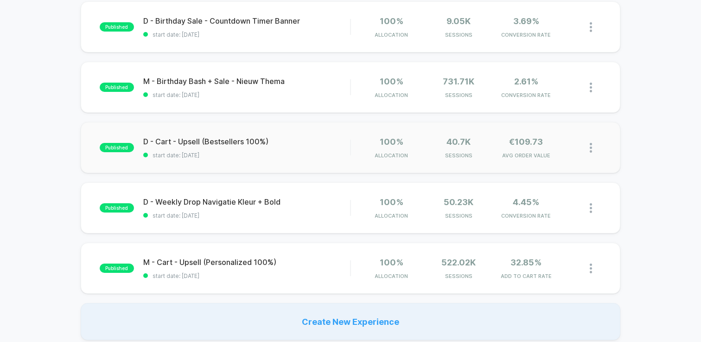
scroll to position [284, 0]
